Goal: Manage account settings

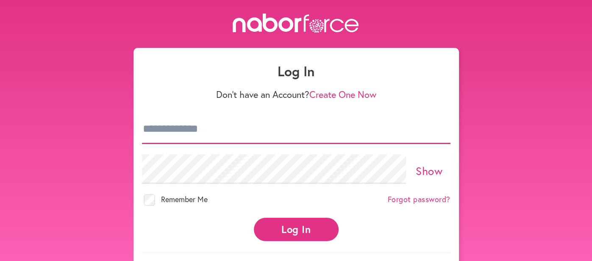
click at [180, 134] on input "email" at bounding box center [296, 129] width 308 height 30
type input "**********"
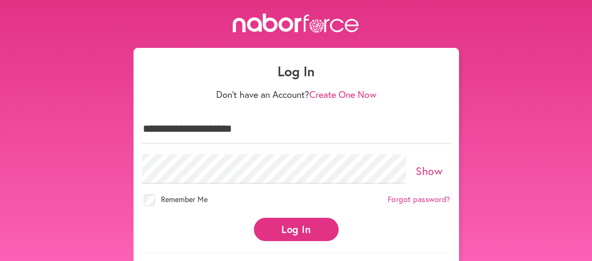
click at [305, 228] on button "Log In" at bounding box center [296, 229] width 85 height 23
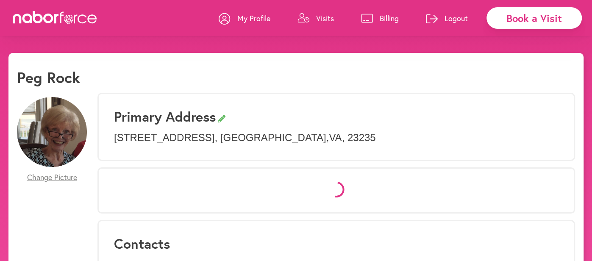
select select "*"
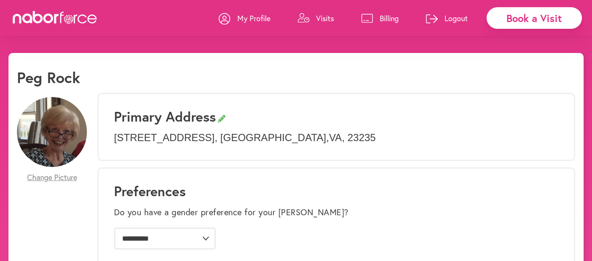
click at [316, 18] on p "Visits" at bounding box center [325, 18] width 18 height 10
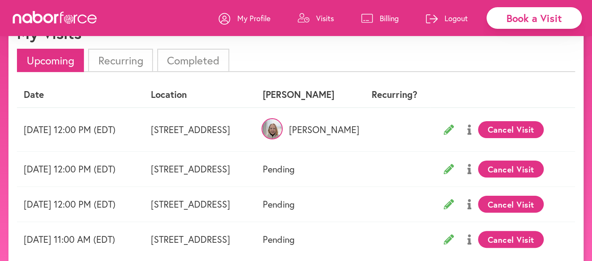
scroll to position [45, 0]
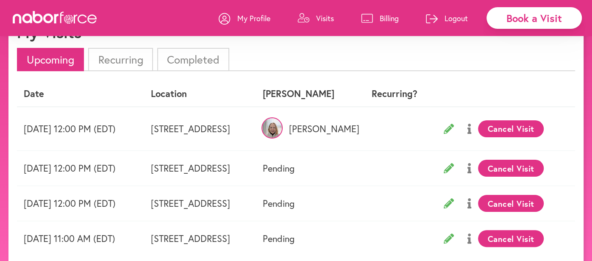
click at [283, 127] on img at bounding box center [271, 127] width 21 height 21
click at [352, 128] on p "[PERSON_NAME]" at bounding box center [307, 128] width 89 height 11
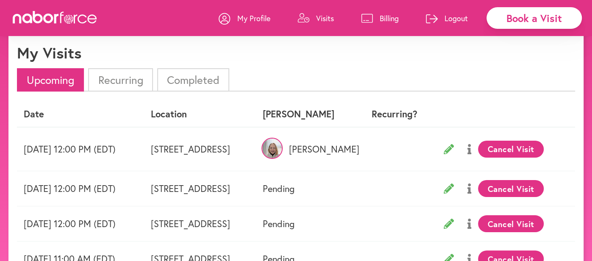
scroll to position [25, 0]
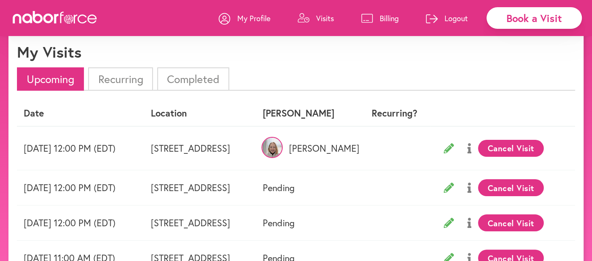
click at [248, 19] on p "My Profile" at bounding box center [253, 18] width 33 height 10
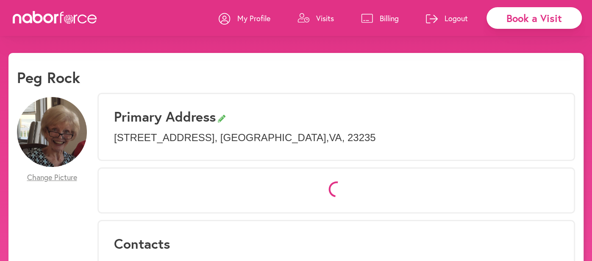
select select "*"
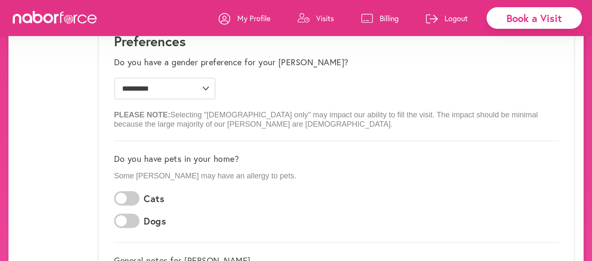
scroll to position [151, 0]
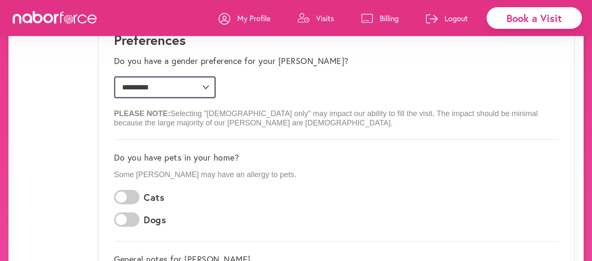
click at [205, 86] on select "**********" at bounding box center [165, 87] width 102 height 22
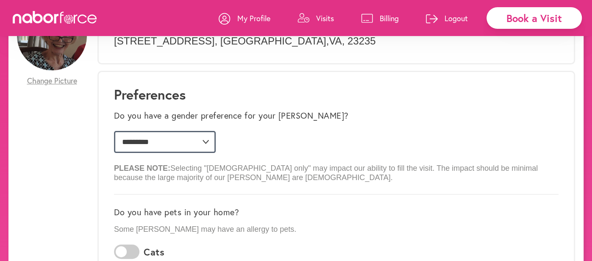
scroll to position [0, 0]
